Goal: Information Seeking & Learning: Learn about a topic

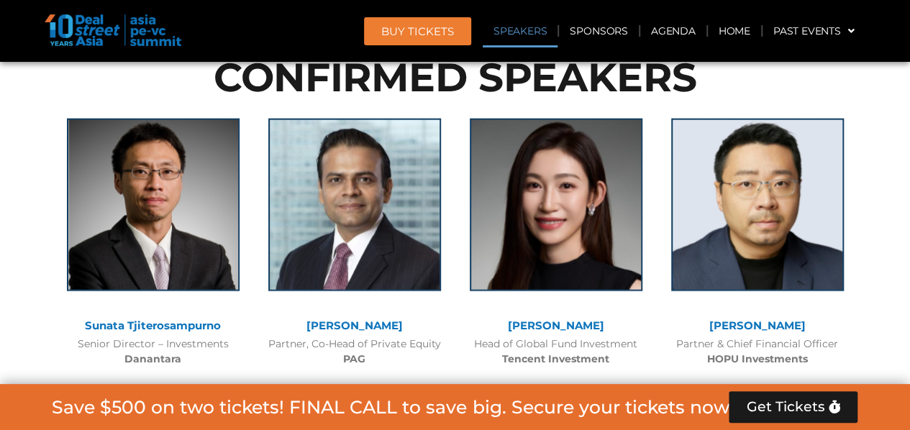
scroll to position [1583, 0]
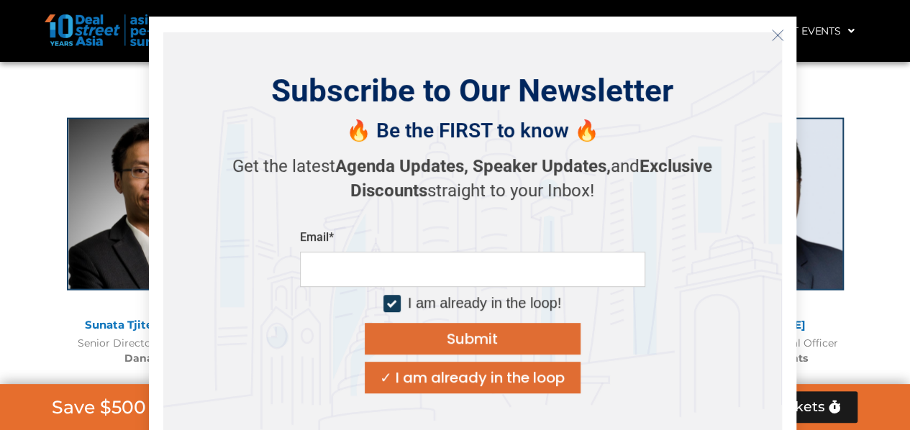
click at [391, 304] on div at bounding box center [391, 302] width 9 height 9
click at [335, 276] on input "email" at bounding box center [472, 269] width 345 height 35
type input "**********"
click at [464, 336] on div "Submit" at bounding box center [472, 339] width 51 height 14
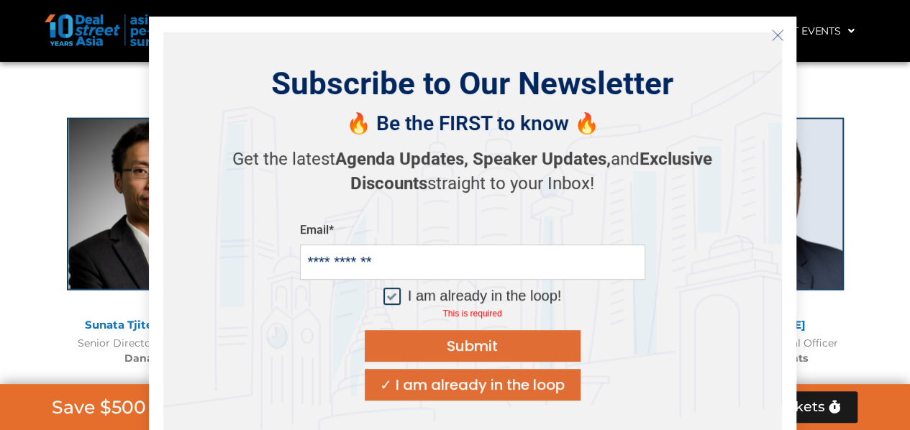
click at [388, 295] on div at bounding box center [391, 295] width 9 height 9
click at [491, 352] on div "Submit" at bounding box center [472, 346] width 51 height 14
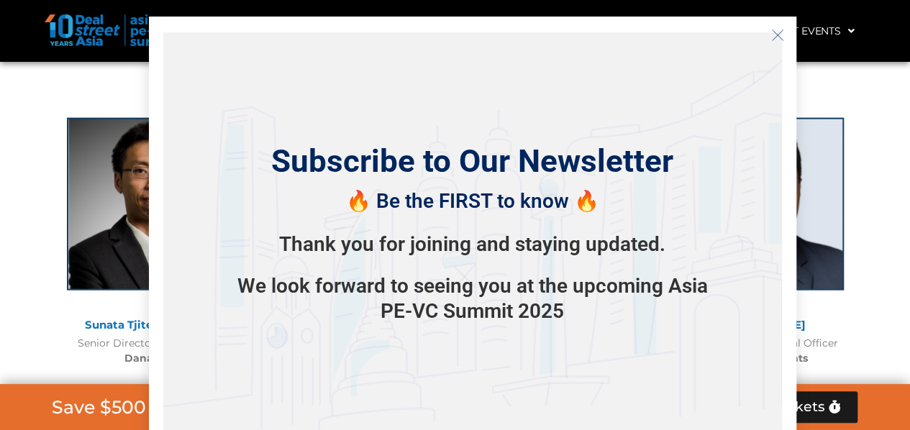
click at [772, 39] on icon "Close" at bounding box center [777, 35] width 13 height 13
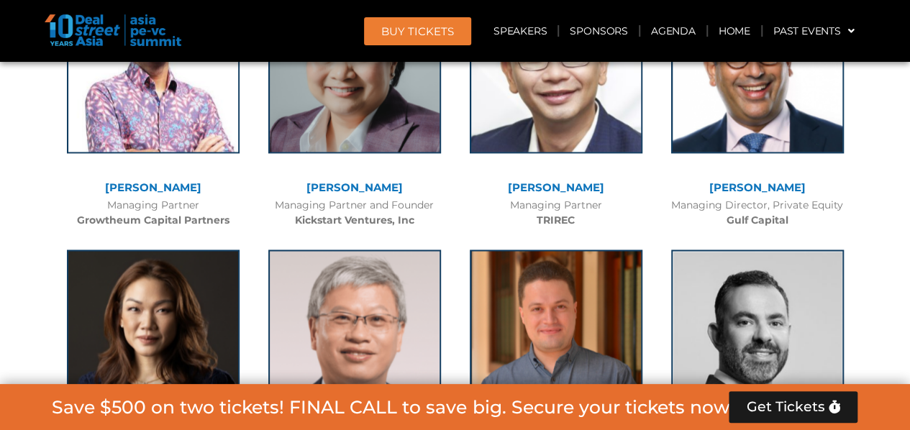
scroll to position [3741, 0]
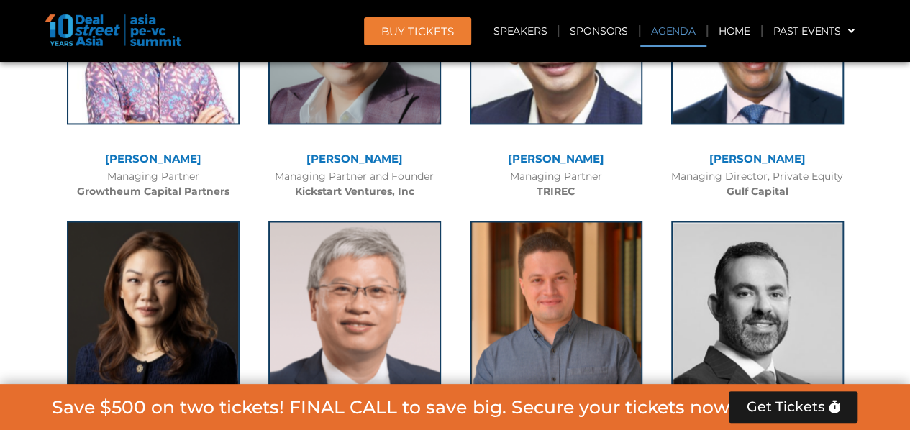
click at [670, 30] on link "Agenda" at bounding box center [673, 30] width 66 height 33
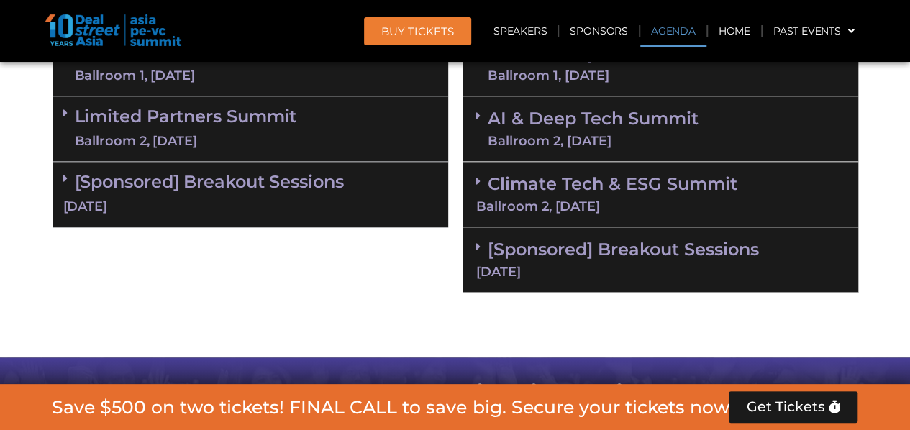
scroll to position [863, 0]
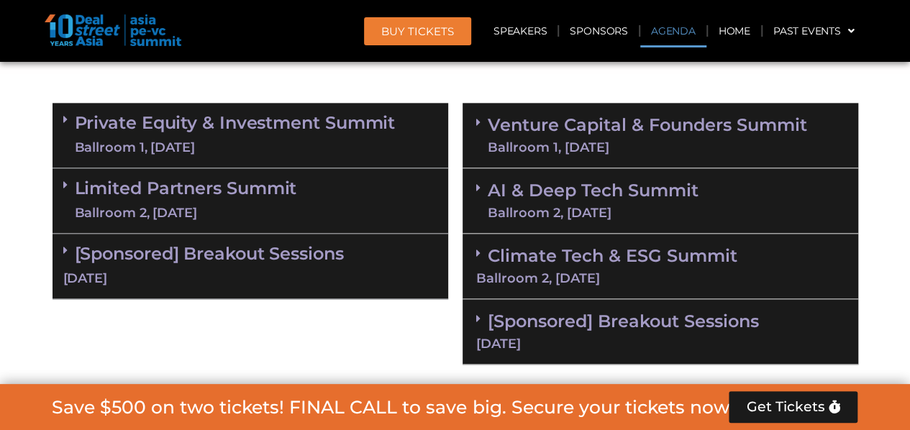
click at [568, 147] on div "Ballroom 1, [DATE]" at bounding box center [647, 147] width 319 height 13
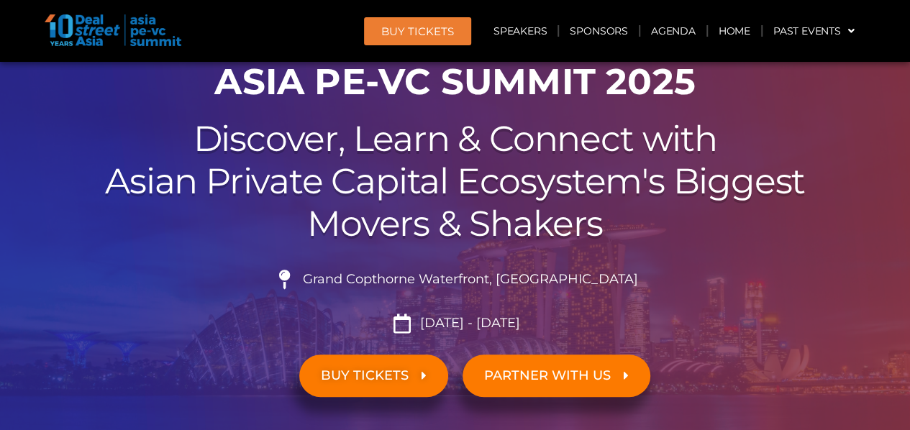
scroll to position [144, 0]
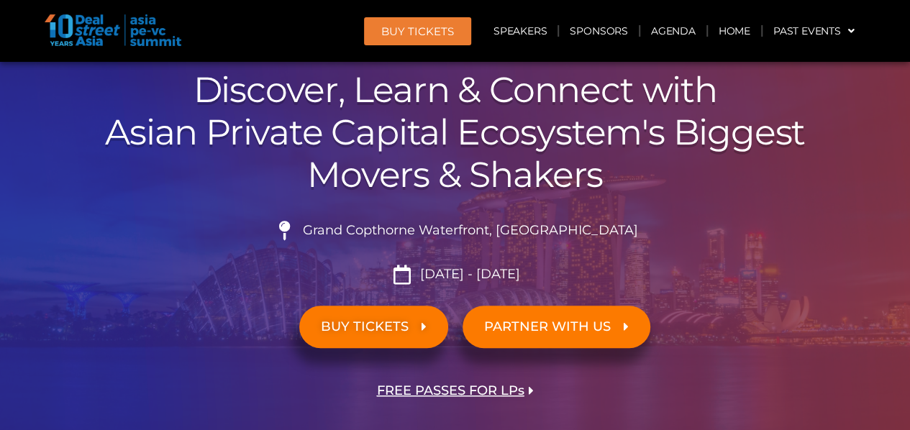
click at [296, 224] on icon at bounding box center [284, 230] width 24 height 19
drag, startPoint x: 342, startPoint y: 232, endPoint x: 496, endPoint y: 229, distance: 154.0
click at [493, 229] on span "Grand Copthorne Waterfront, [GEOGRAPHIC_DATA]​" at bounding box center [468, 231] width 339 height 16
click at [364, 201] on div "00 Days 00 Hours 00 Minutes 00 Seconds ASIA PE-VC Summit 2025 Discover, Learn &…" at bounding box center [455, 229] width 820 height 451
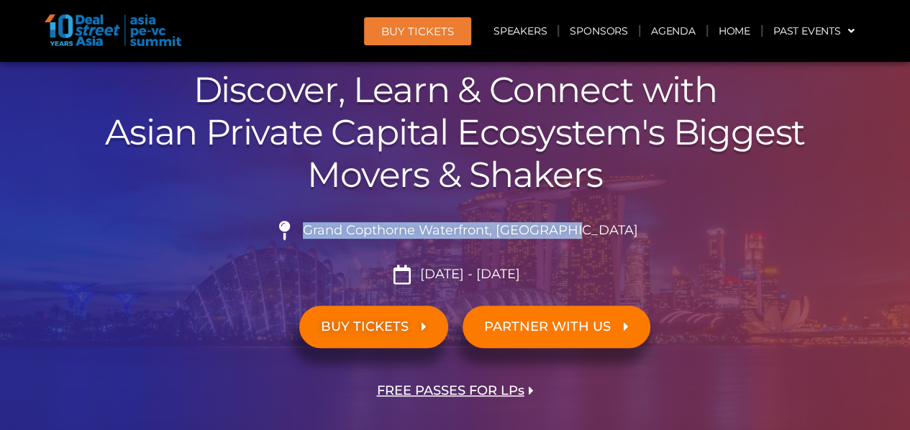
drag, startPoint x: 337, startPoint y: 231, endPoint x: 577, endPoint y: 226, distance: 240.3
click at [678, 227] on li "Grand Copthorne Waterfront, [GEOGRAPHIC_DATA]​" at bounding box center [456, 237] width 806 height 32
copy span "Grand Copthorne Waterfront, [GEOGRAPHIC_DATA]​"
